Goal: Task Accomplishment & Management: Complete application form

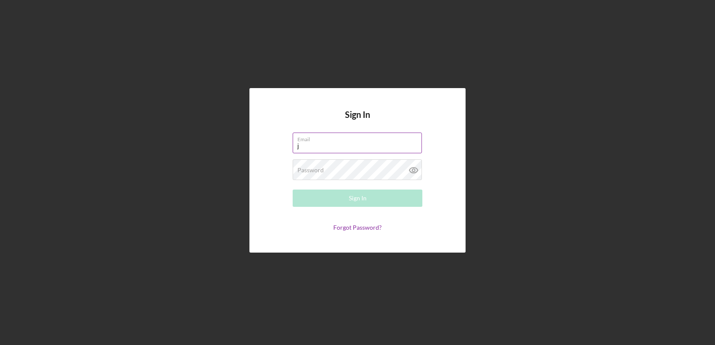
type input "[PERSON_NAME][EMAIL_ADDRESS][DOMAIN_NAME]"
click at [316, 170] on label "Password" at bounding box center [310, 170] width 26 height 7
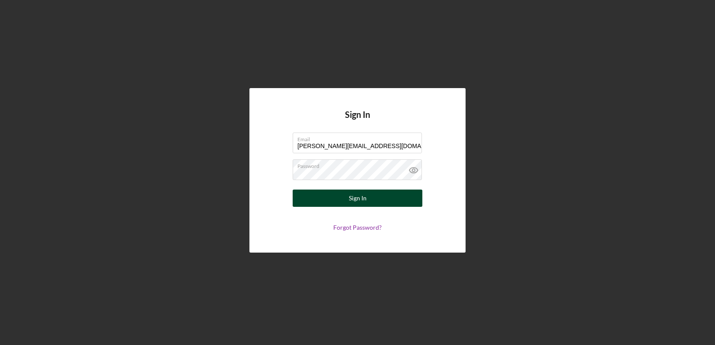
click at [349, 199] on div "Sign In" at bounding box center [358, 198] width 18 height 17
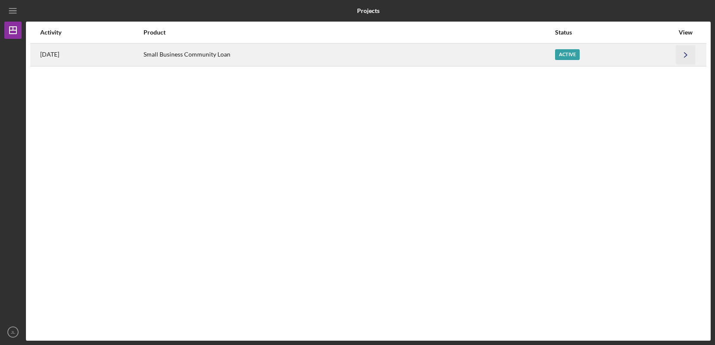
click at [686, 54] on polyline "button" at bounding box center [685, 54] width 3 height 5
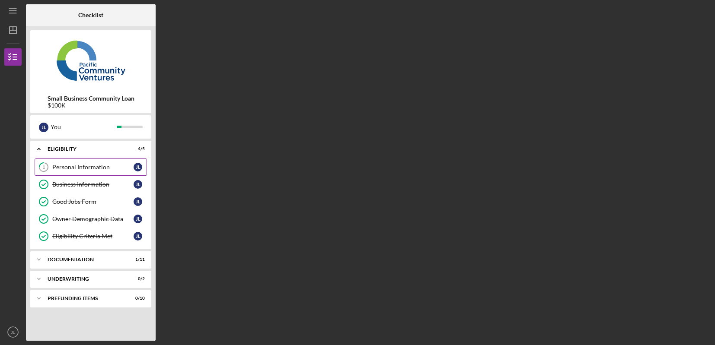
click at [75, 166] on div "Personal Information" at bounding box center [92, 167] width 81 height 7
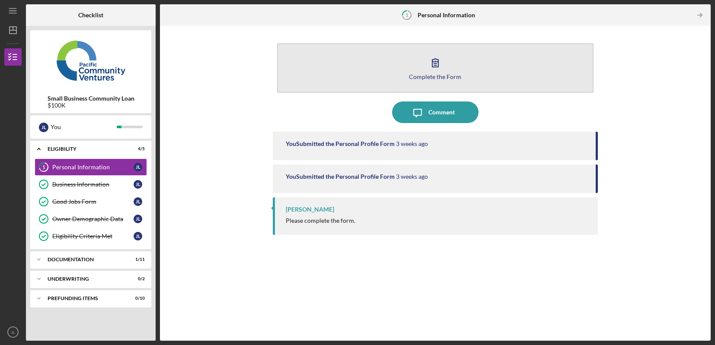
click at [433, 64] on icon "button" at bounding box center [436, 63] width 22 height 22
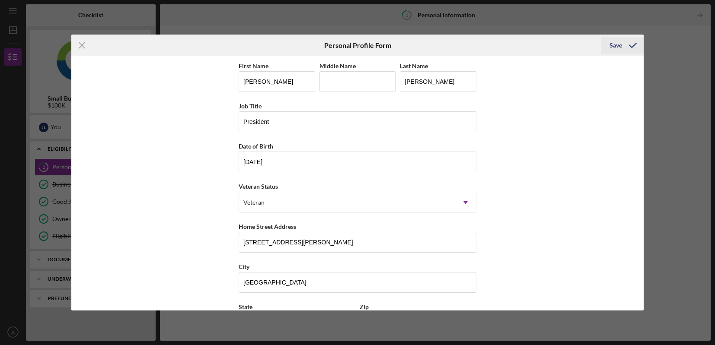
click at [615, 47] on div "Save" at bounding box center [616, 45] width 13 height 17
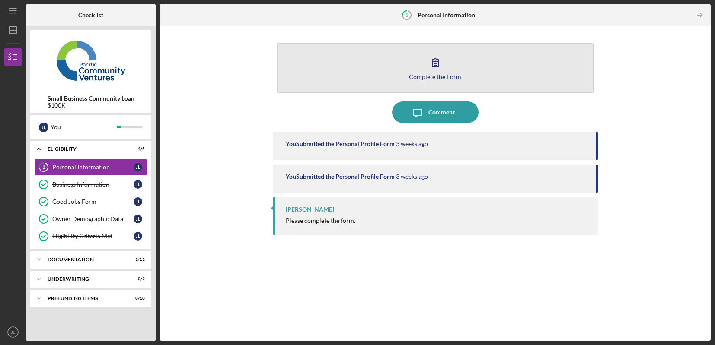
click at [432, 72] on icon "button" at bounding box center [436, 63] width 22 height 22
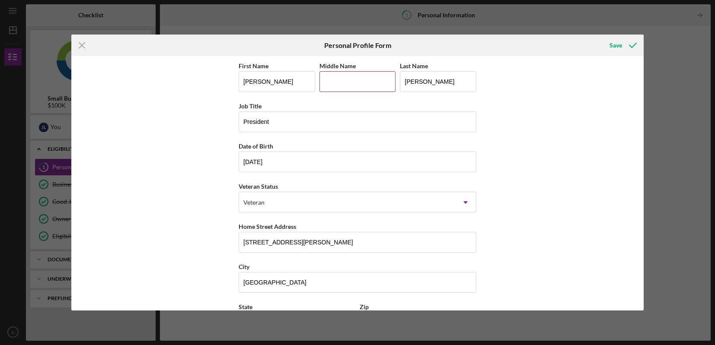
click at [349, 78] on input "Middle Name" at bounding box center [358, 81] width 77 height 21
type input "W"
click at [537, 189] on div "First Name [PERSON_NAME] Middle Name W Last Name [PERSON_NAME] Job Title Presid…" at bounding box center [357, 183] width 572 height 255
click at [614, 45] on div "Save" at bounding box center [616, 45] width 13 height 17
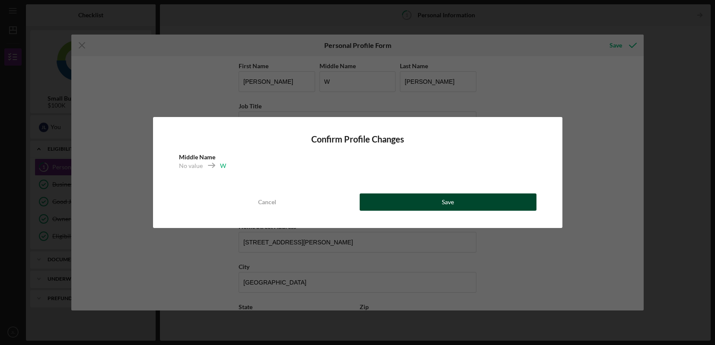
click at [432, 202] on button "Save" at bounding box center [448, 202] width 177 height 17
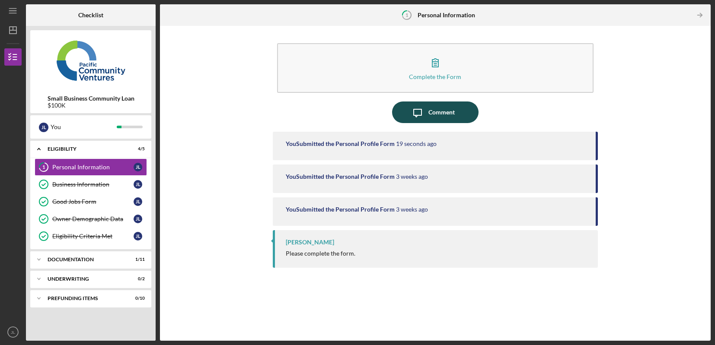
click at [427, 116] on icon "Icon/Message" at bounding box center [418, 113] width 22 height 22
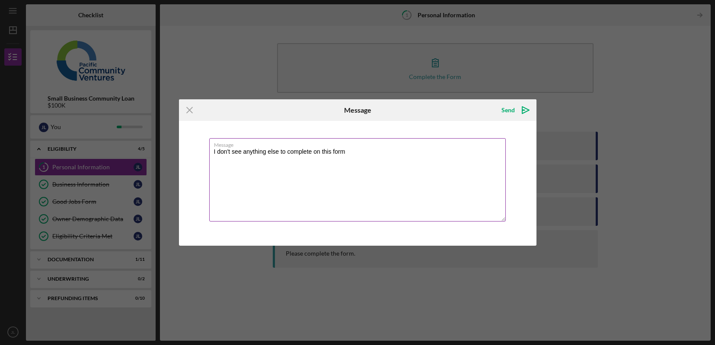
click at [410, 184] on textarea "I don't see anything else to complete on this form" at bounding box center [357, 179] width 297 height 83
type textarea "I don't see anything else to complete on this form"
click at [512, 109] on div "Send" at bounding box center [508, 110] width 13 height 17
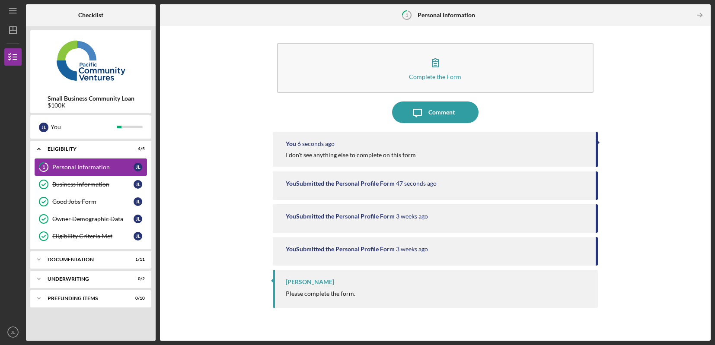
click at [86, 166] on div "Personal Information" at bounding box center [92, 167] width 81 height 7
click at [80, 166] on div "Personal Information" at bounding box center [92, 167] width 81 height 7
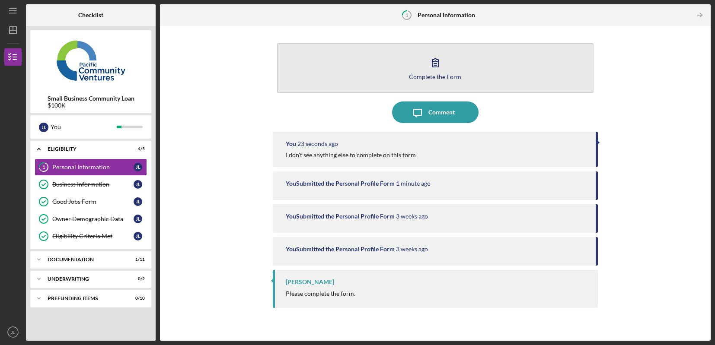
click at [435, 65] on icon "button" at bounding box center [435, 63] width 6 height 8
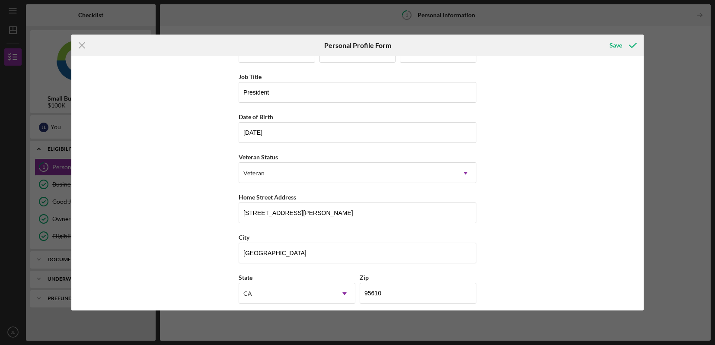
scroll to position [76, 0]
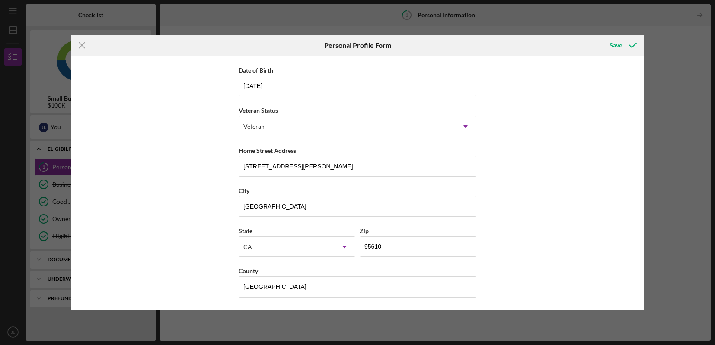
click at [584, 282] on div "First Name [PERSON_NAME] Middle Name W Last Name [PERSON_NAME] Job Title Presid…" at bounding box center [357, 183] width 572 height 255
click at [566, 296] on div "First Name [PERSON_NAME] Middle Name W Last Name [PERSON_NAME] Job Title Presid…" at bounding box center [357, 183] width 572 height 255
click at [596, 266] on div "First Name [PERSON_NAME] Middle Name W Last Name [PERSON_NAME] Job Title Presid…" at bounding box center [357, 183] width 572 height 255
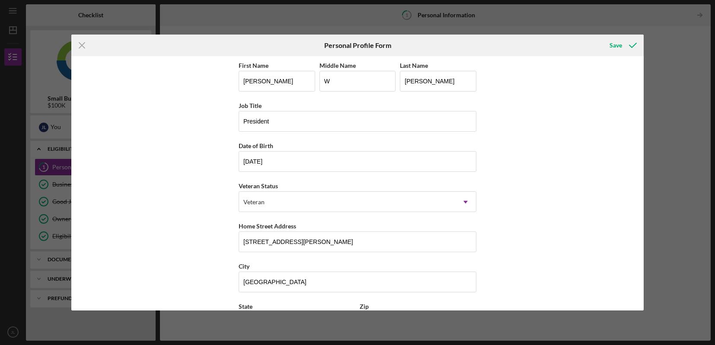
scroll to position [0, 0]
click at [562, 136] on div "First Name [PERSON_NAME] Middle Name W Last Name [PERSON_NAME] Job Title Presid…" at bounding box center [357, 183] width 572 height 255
